Goal: Complete application form: Complete application form

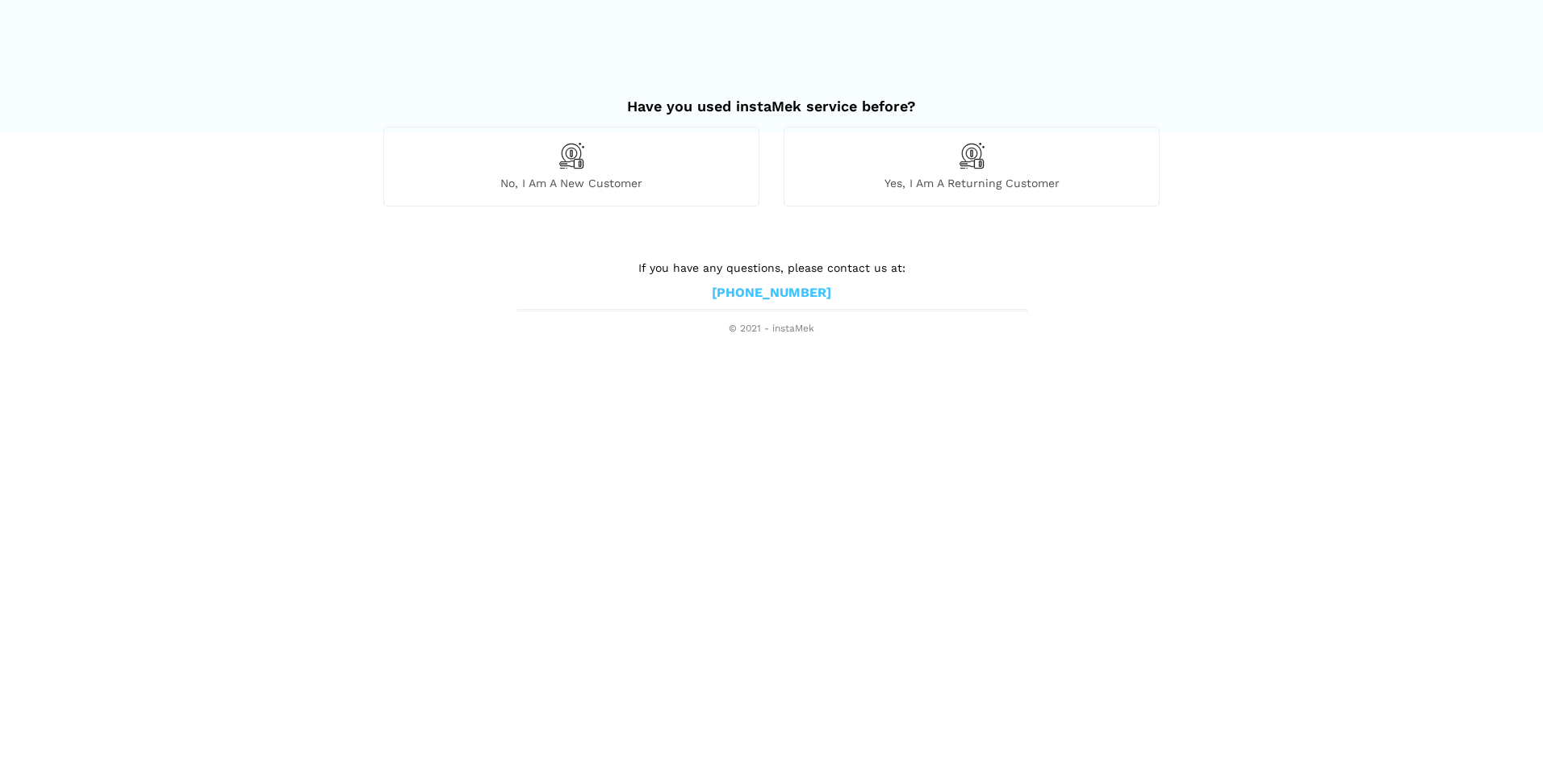
click at [571, 171] on div "No, I am a new customer" at bounding box center [571, 166] width 376 height 79
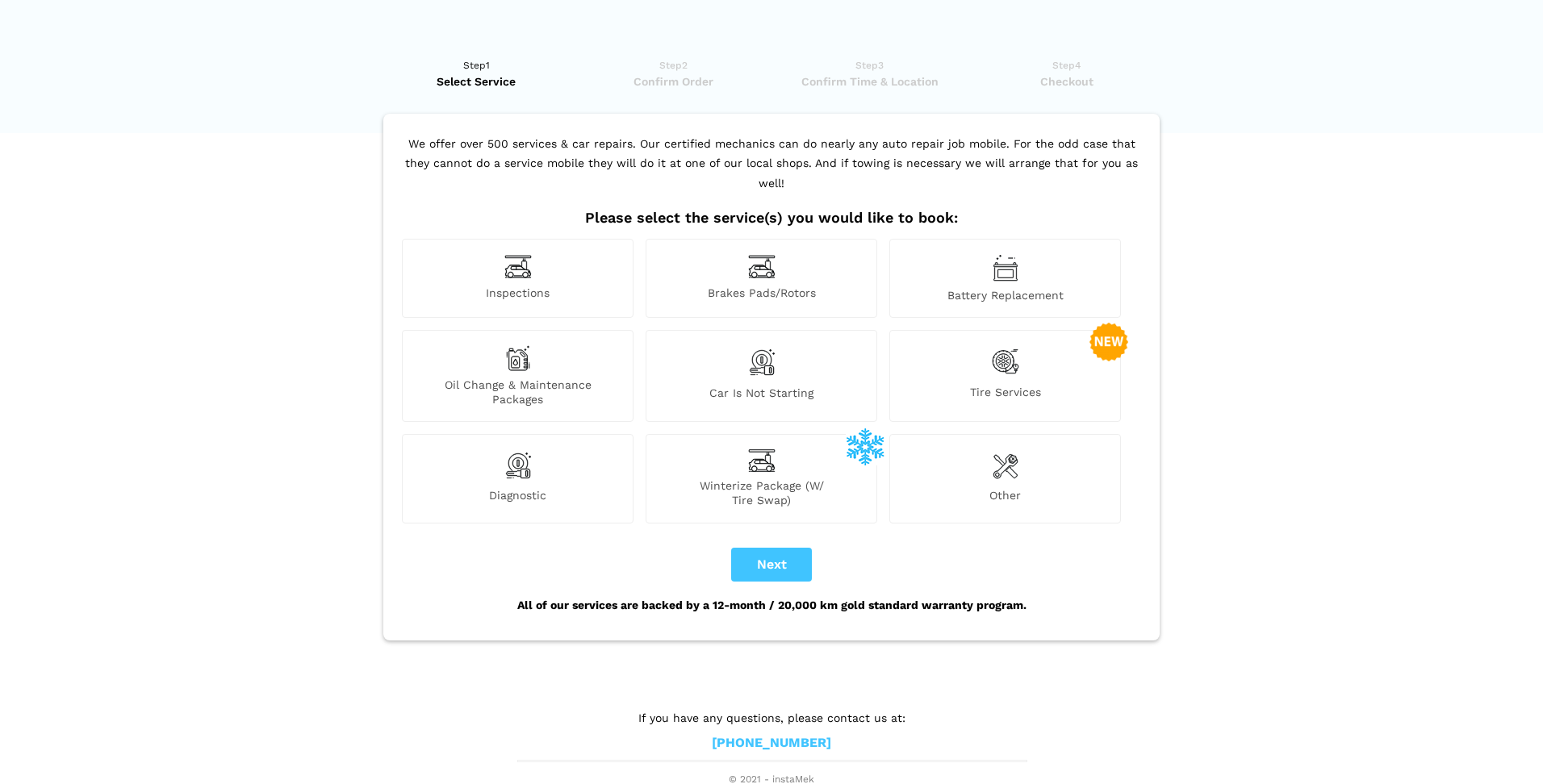
click at [560, 239] on div "Inspections" at bounding box center [517, 279] width 232 height 79
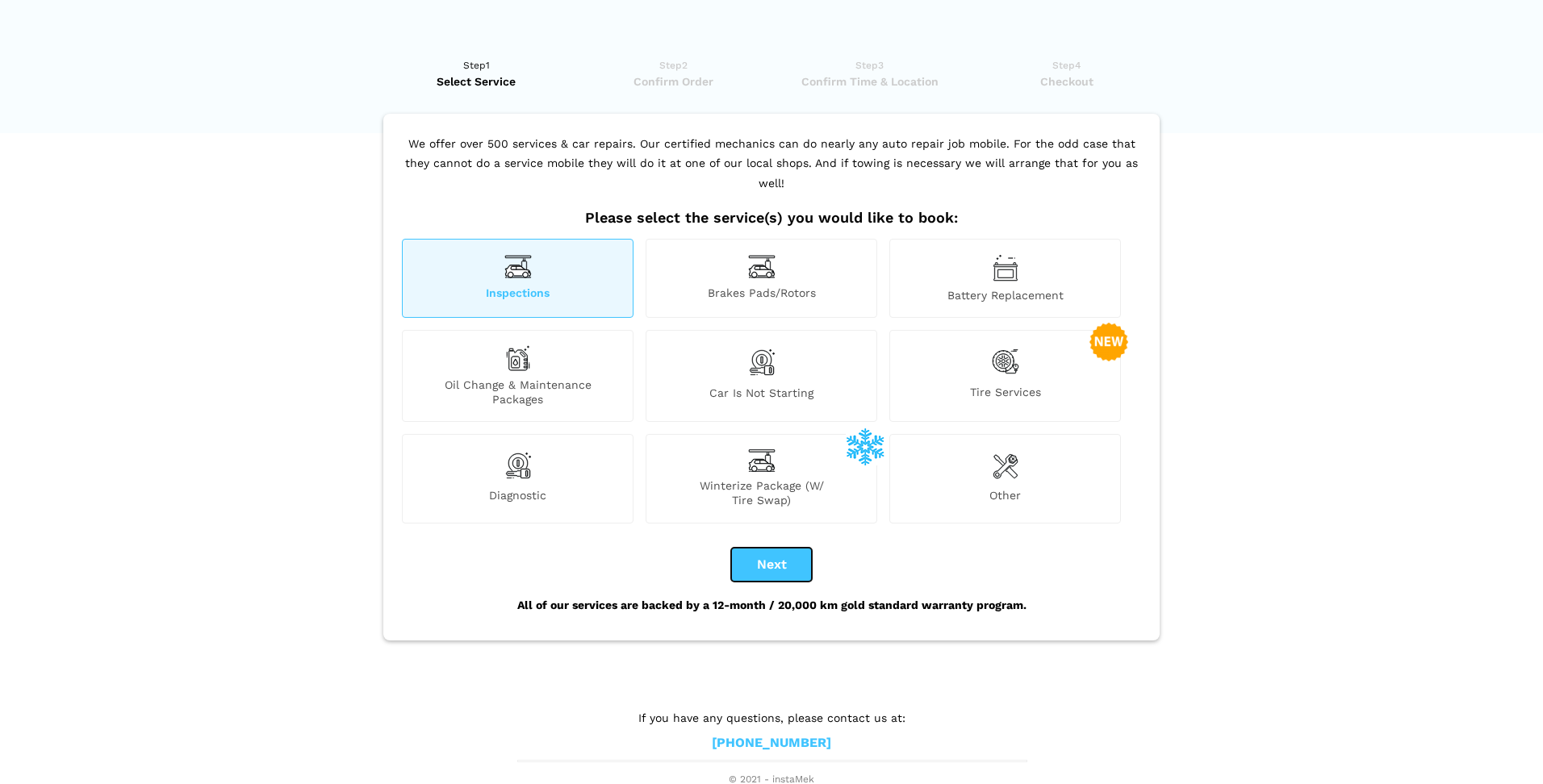
click at [775, 548] on button "Next" at bounding box center [771, 564] width 80 height 34
checkbox input "true"
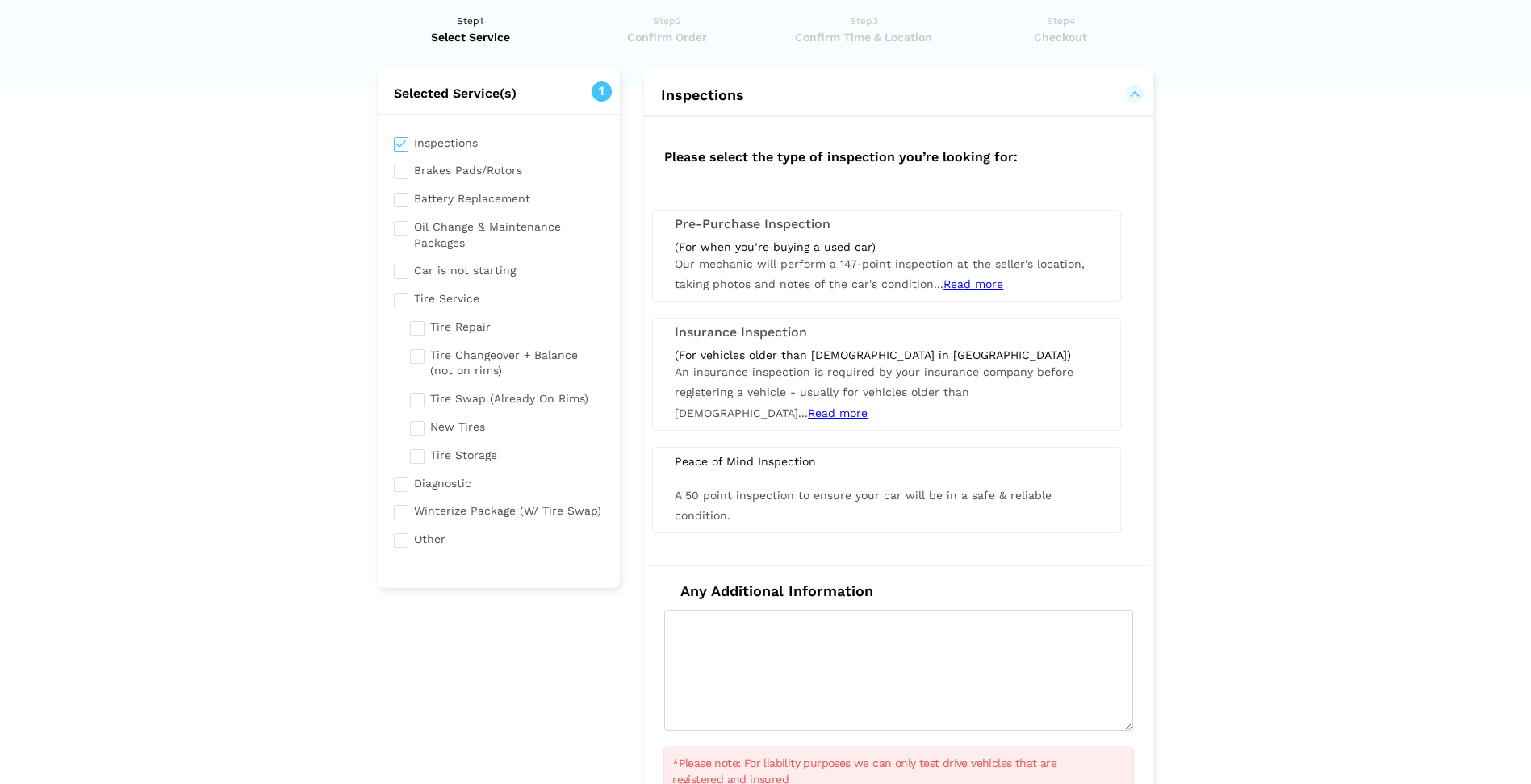
scroll to position [80, 0]
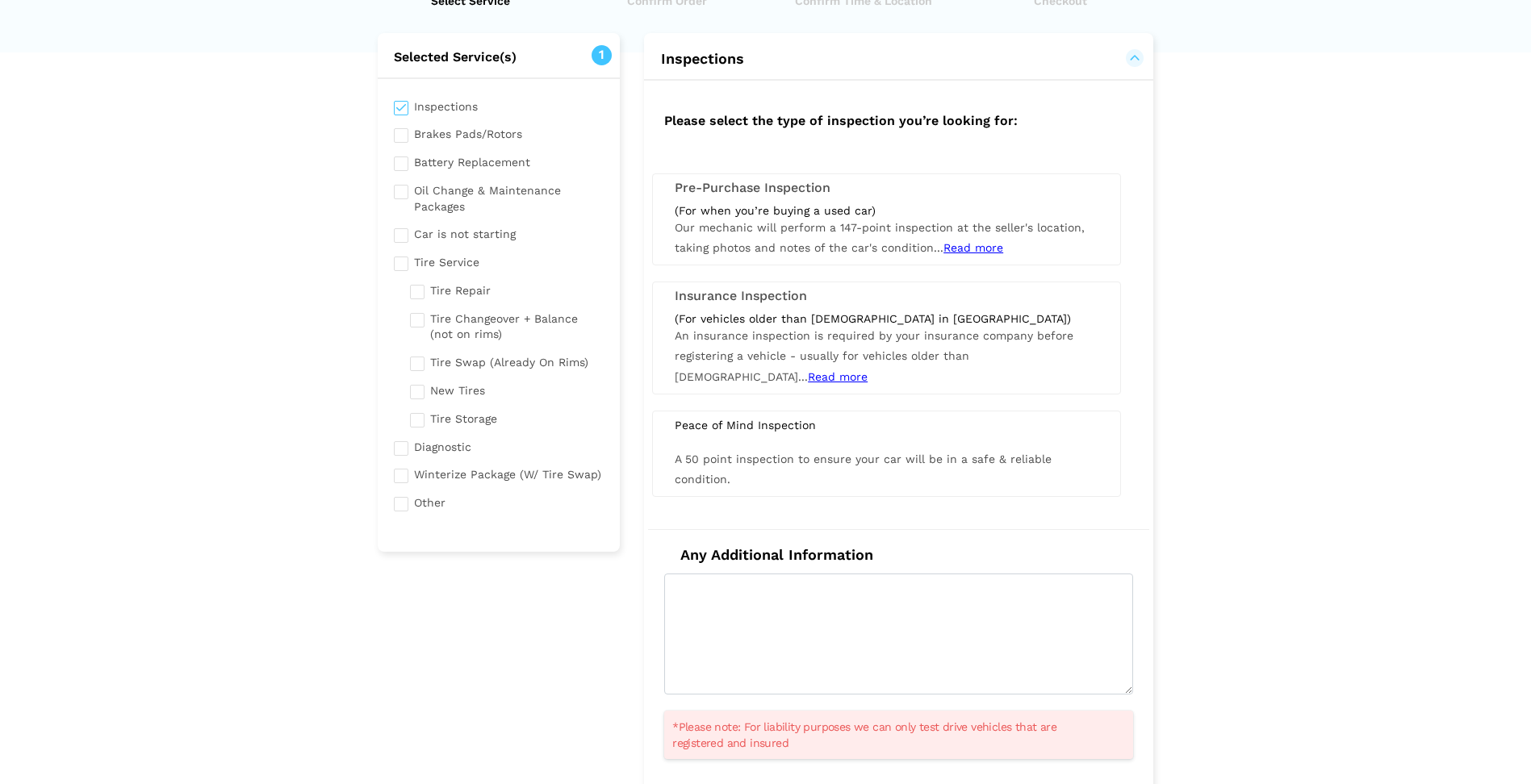
click at [990, 239] on div "(For when you’re buying a used car) Our mechanic will perform a 147-point inspe…" at bounding box center [886, 231] width 448 height 55
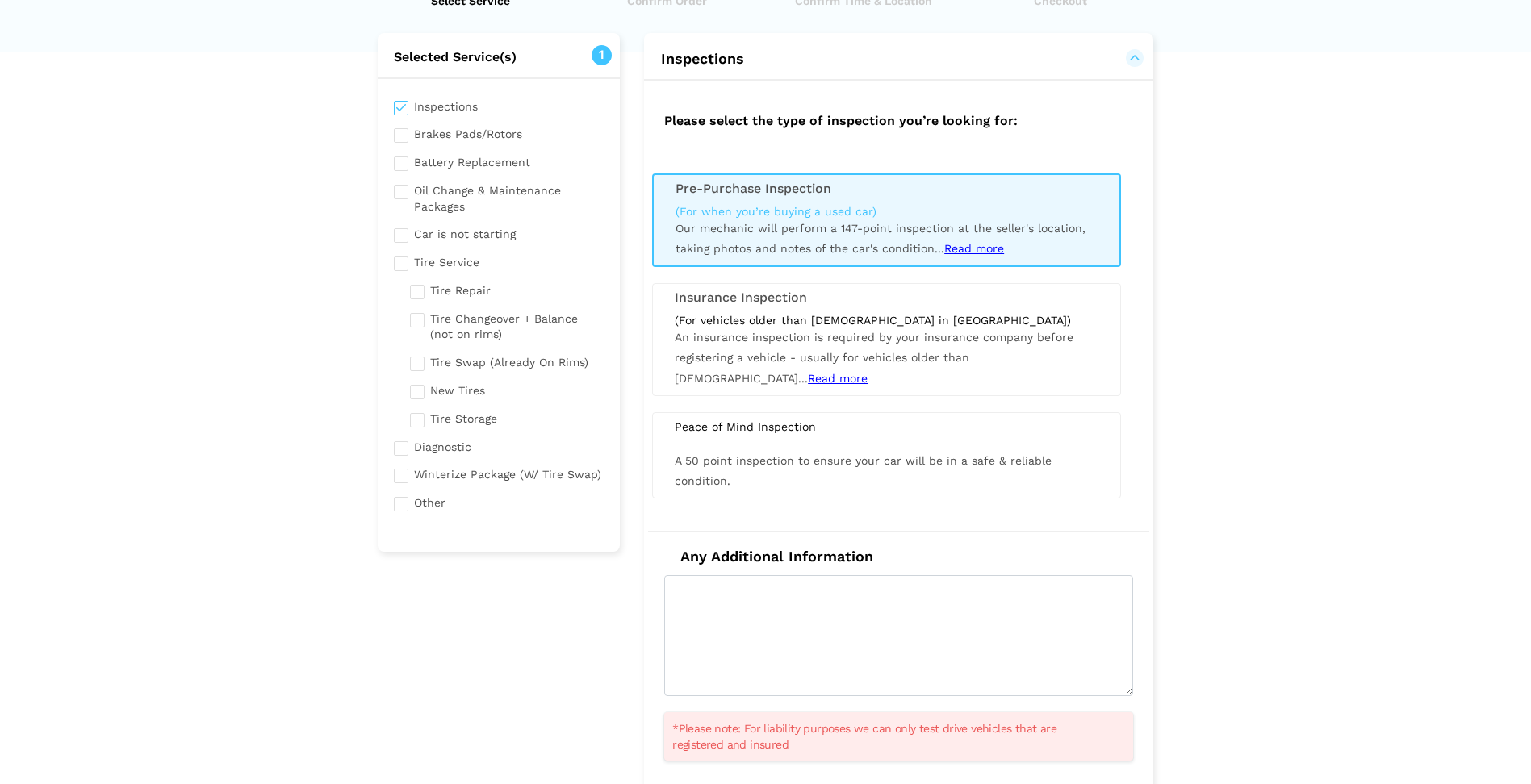
click at [999, 249] on span "Read more" at bounding box center [974, 248] width 60 height 13
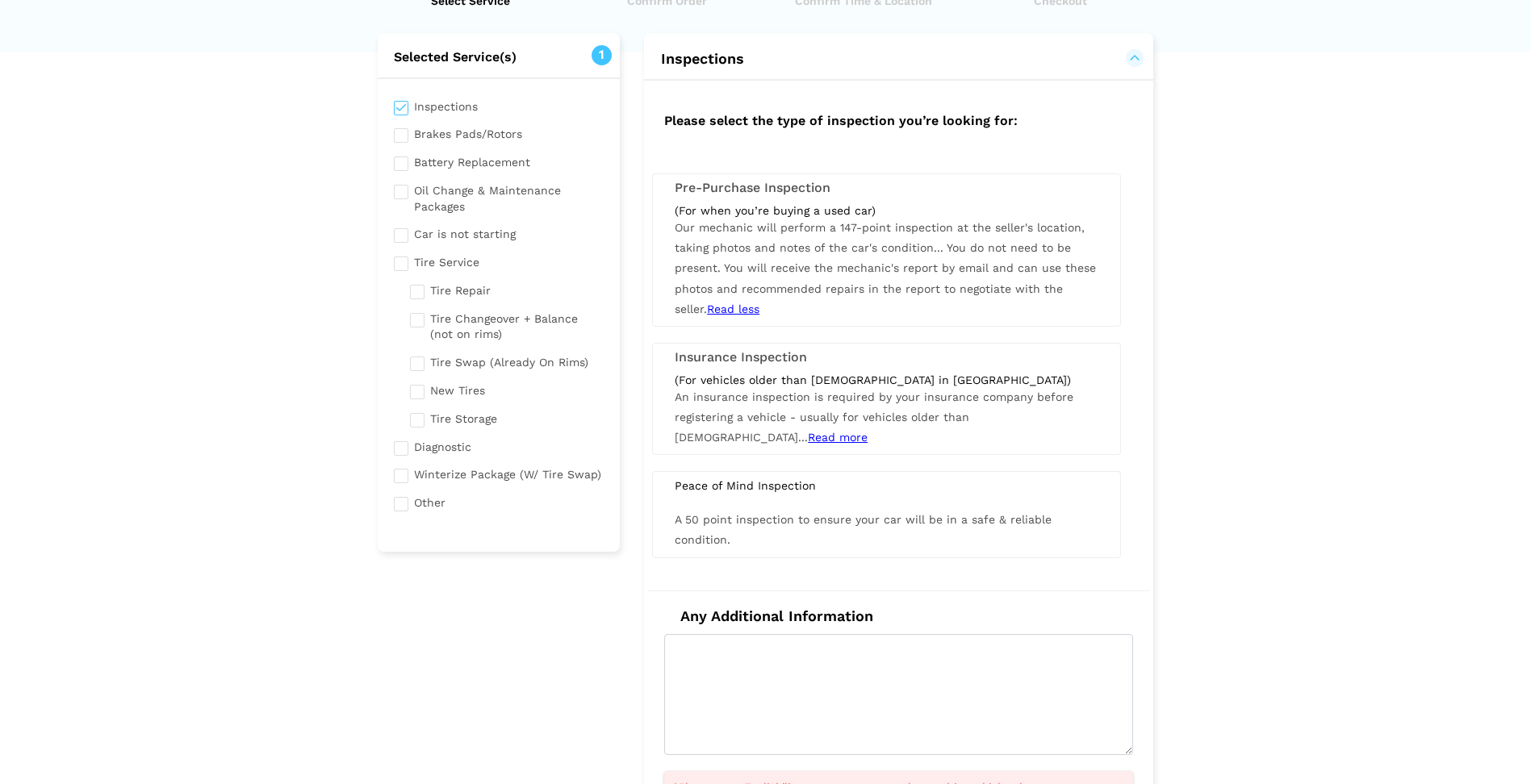
click at [934, 251] on span "Our mechanic will perform a 147-point inspection at the seller's location, taki…" at bounding box center [885, 268] width 421 height 94
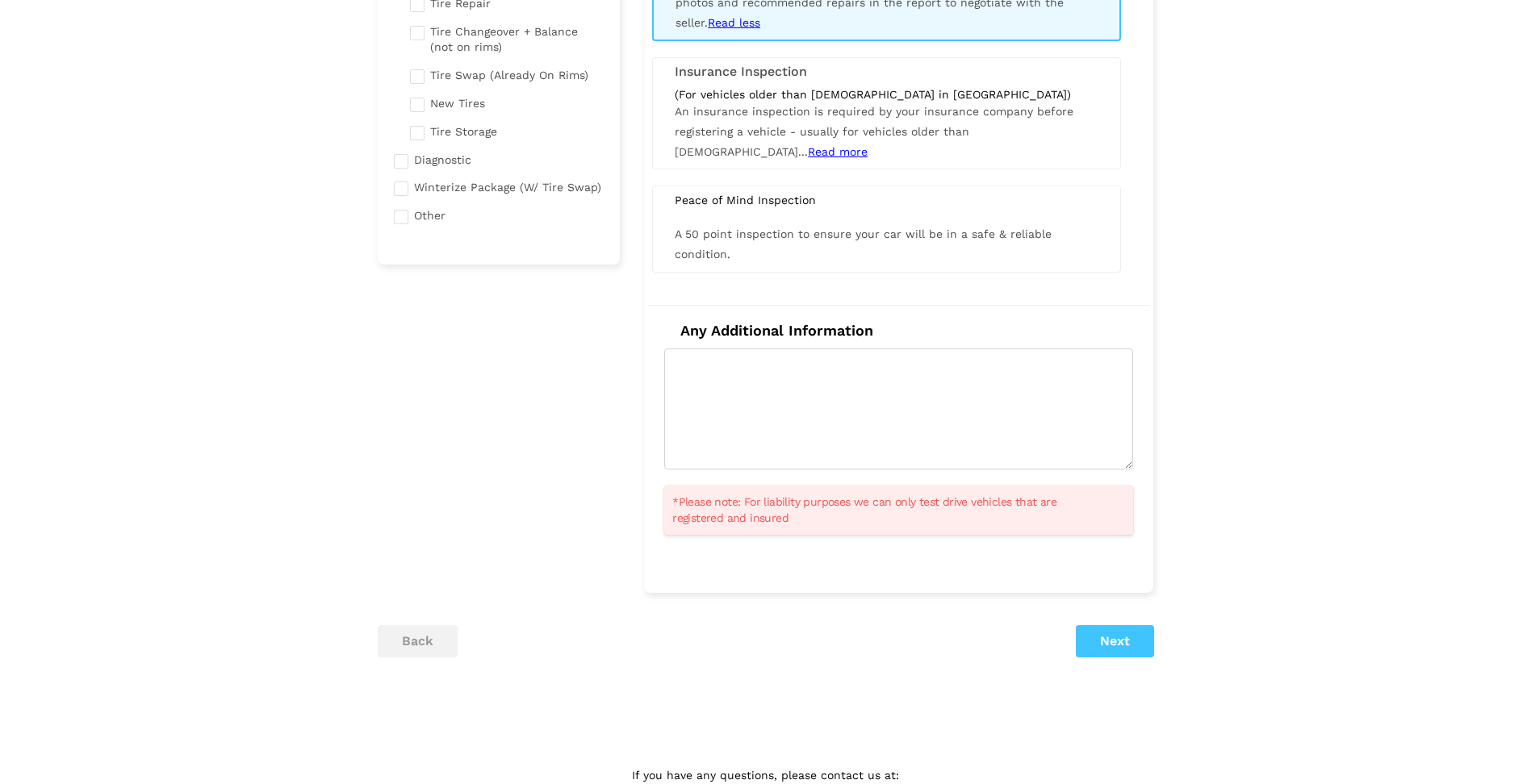
scroll to position [428, 0]
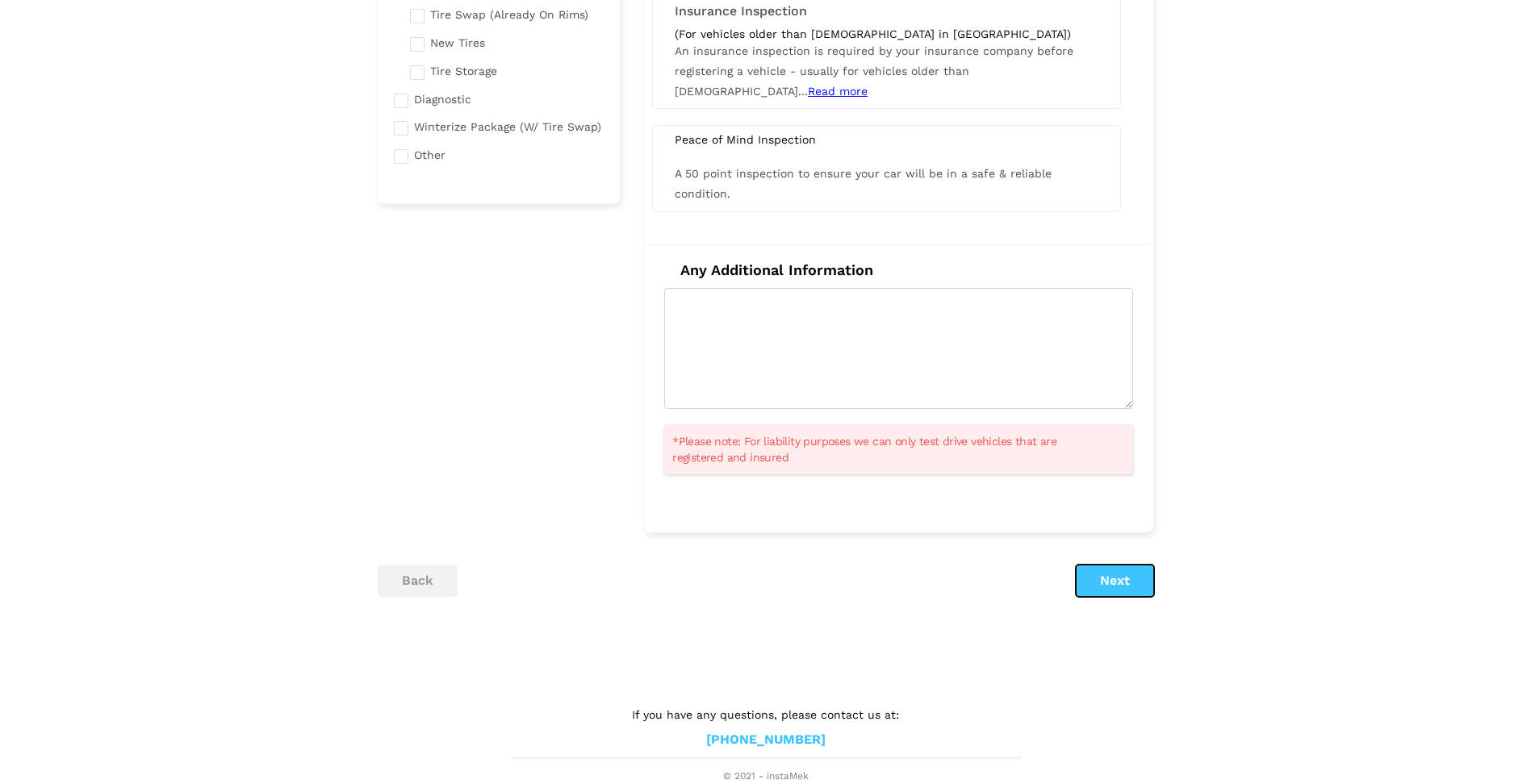
click at [1122, 571] on button "Next" at bounding box center [1114, 580] width 79 height 32
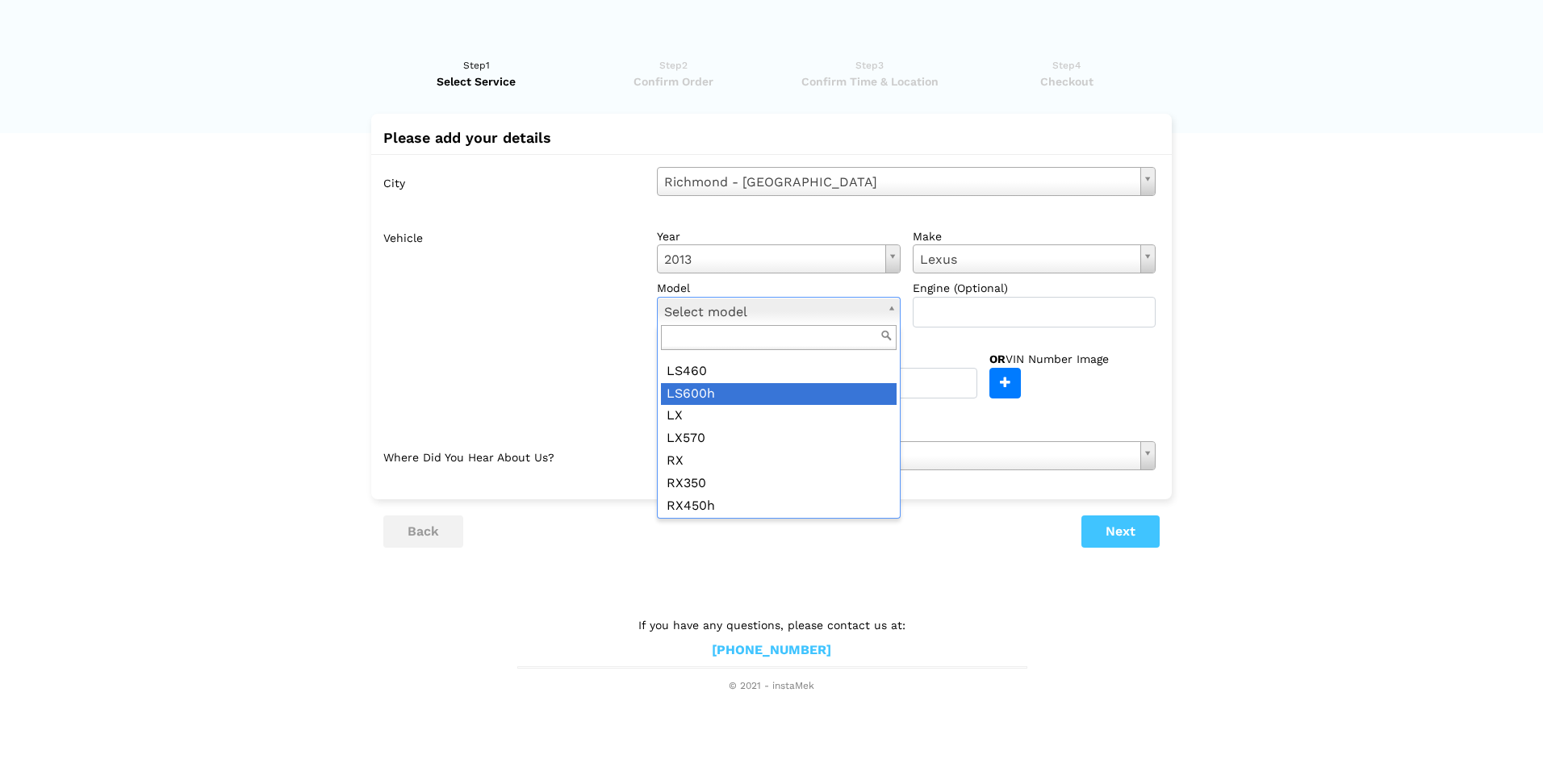
scroll to position [354, 0]
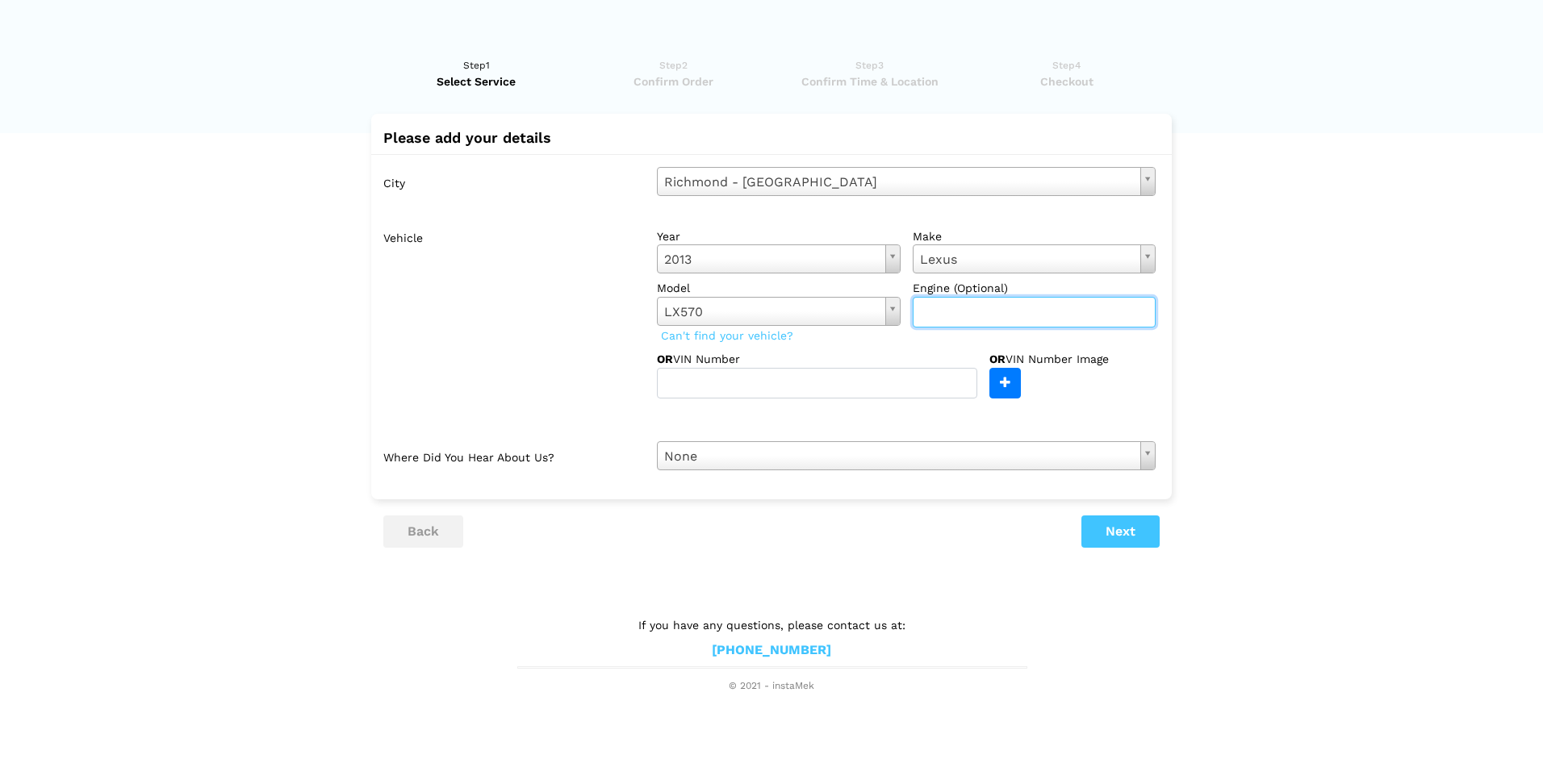
click at [966, 299] on input "text" at bounding box center [1035, 311] width 244 height 30
click at [1004, 479] on div "City [GEOGRAPHIC_DATA] - VAN Select city [GEOGRAPHIC_DATA] - [GEOGRAPHIC_DATA] …" at bounding box center [772, 319] width 800 height 329
click at [1136, 537] on button "Next" at bounding box center [1120, 531] width 79 height 32
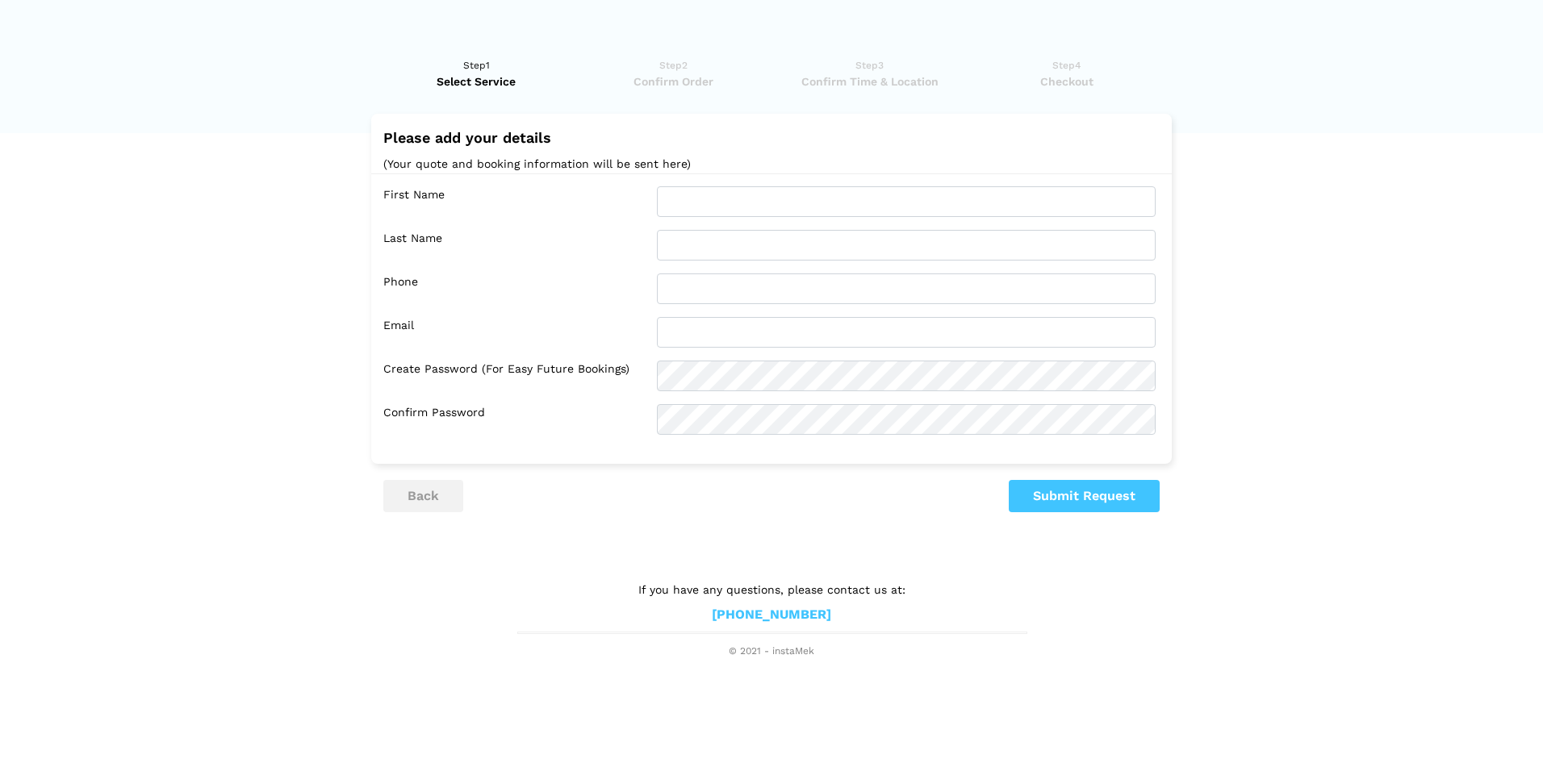
click at [752, 179] on div "First Name Last Name Phone Email Confirm Password" at bounding box center [772, 310] width 800 height 274
click at [752, 194] on input "text" at bounding box center [906, 201] width 499 height 30
type input "Val"
type input "[PERSON_NAME]"
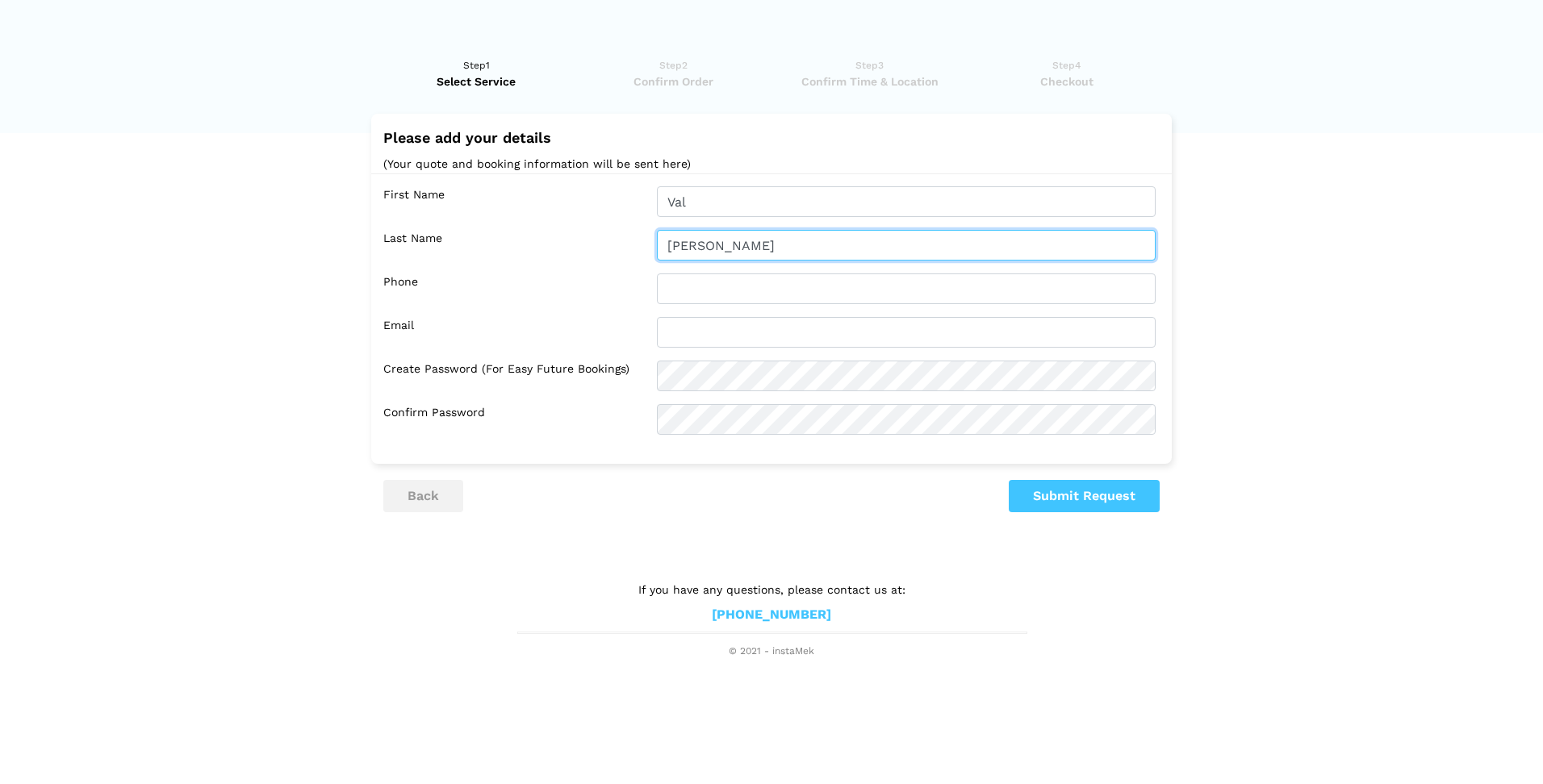
type input "7788075543"
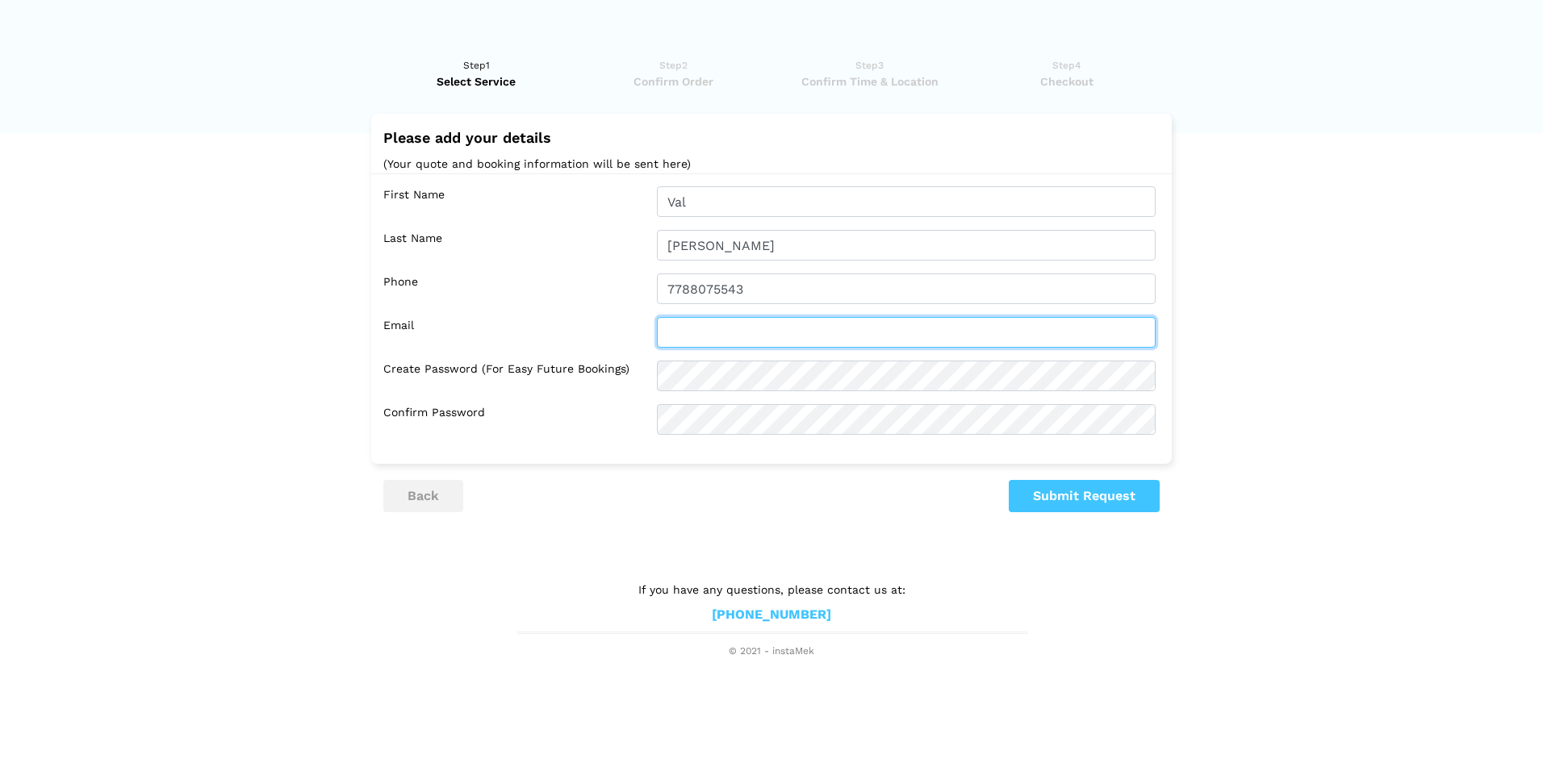
type input "[EMAIL_ADDRESS][DOMAIN_NAME]"
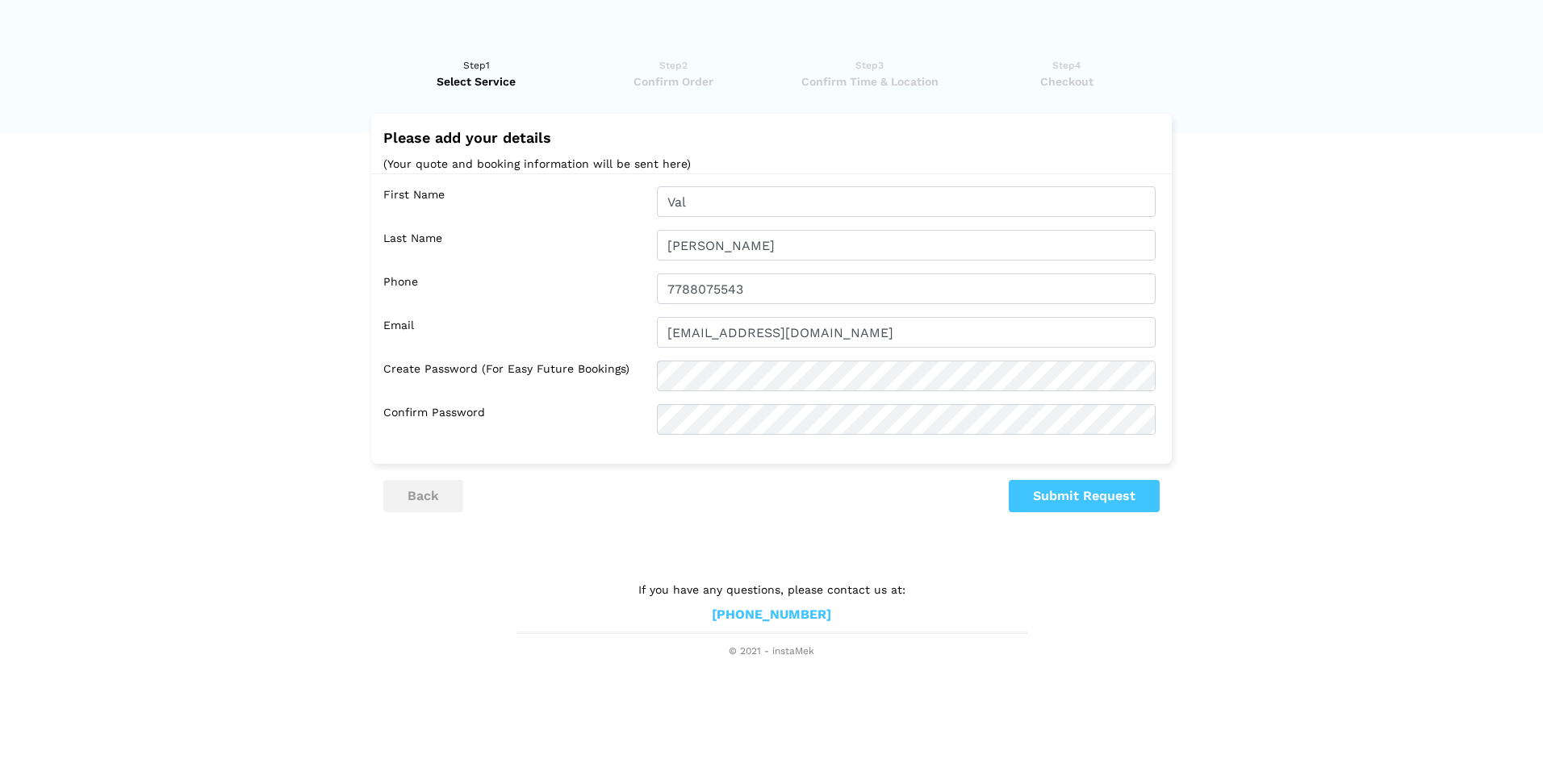
drag, startPoint x: 813, startPoint y: 476, endPoint x: 826, endPoint y: 493, distance: 21.4
click at [815, 476] on div "Please add your details (Your quote and booking information will be sent here) …" at bounding box center [772, 313] width 776 height 399
click at [870, 61] on link "Step3 Confirm Time & Location" at bounding box center [869, 73] width 187 height 32
